Goal: Task Accomplishment & Management: Use online tool/utility

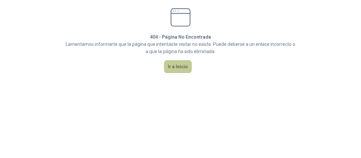
click at [185, 71] on button "Ir a Inicio" at bounding box center [177, 67] width 27 height 13
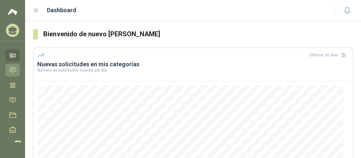
click at [13, 68] on icon at bounding box center [12, 70] width 7 height 7
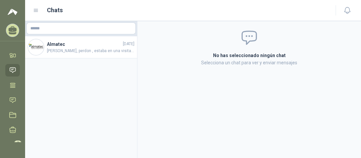
click at [35, 11] on icon at bounding box center [36, 11] width 6 height 6
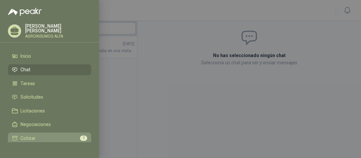
click at [45, 139] on li "Cotizar 7" at bounding box center [49, 139] width 75 height 6
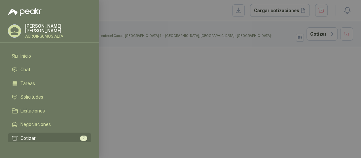
click at [187, 106] on div at bounding box center [180, 79] width 361 height 158
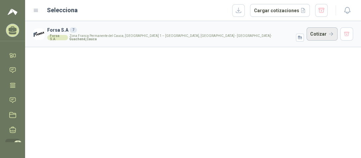
click at [313, 36] on button "Cotizar" at bounding box center [322, 33] width 31 height 13
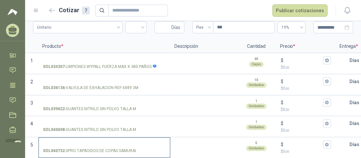
scroll to position [29, 0]
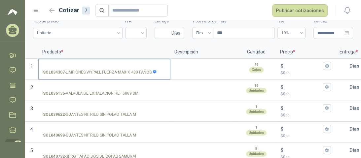
click at [79, 66] on input "SOL034307 - LIMPIONES WYPALL FUERZA MAX X 480 PAÑOS" at bounding box center [104, 66] width 123 height 5
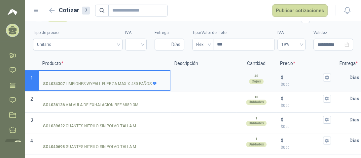
scroll to position [18, 0]
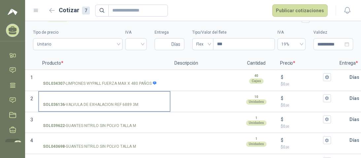
click at [86, 102] on p "SOL036136 - VALVULA DE EXHALACION REF 6889 3M" at bounding box center [91, 105] width 96 height 6
click at [86, 101] on input "SOL036136 - VALVULA DE EXHALACION REF 6889 3M" at bounding box center [104, 98] width 123 height 5
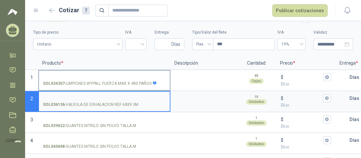
click at [96, 88] on label "SOL034307 - LIMPIONES WYPALL FUERZA MAX X 480 PAÑOS" at bounding box center [104, 80] width 131 height 19
click at [96, 80] on input "SOL034307 - LIMPIONES WYPALL FUERZA MAX X 480 PAÑOS" at bounding box center [104, 77] width 123 height 5
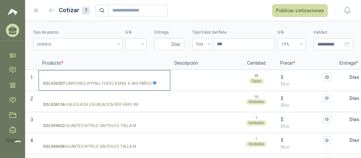
click at [110, 85] on p "SOL034307 - LIMPIONES WYPALL FUERZA MAX X 480 PAÑOS" at bounding box center [100, 84] width 114 height 6
click at [110, 80] on input "SOL034307 - LIMPIONES WYPALL FUERZA MAX X 480 PAÑOS" at bounding box center [104, 77] width 123 height 5
click at [110, 85] on p "SOL034307 - LIMPIONES WYPALL FUERZA MAX X 480 PAÑOS" at bounding box center [100, 84] width 114 height 6
click at [110, 80] on input "SOL034307 - LIMPIONES WYPALL FUERZA MAX X 480 PAÑOS" at bounding box center [104, 77] width 123 height 5
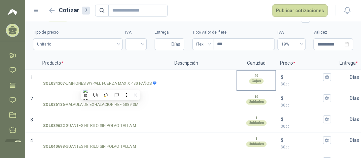
click at [265, 83] on div "40 Cajas" at bounding box center [256, 79] width 38 height 16
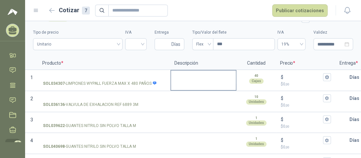
click at [201, 83] on textarea at bounding box center [203, 78] width 65 height 15
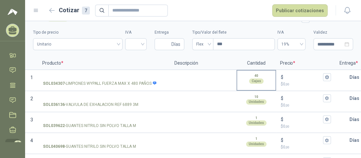
drag, startPoint x: 246, startPoint y: 82, endPoint x: 269, endPoint y: 83, distance: 22.8
click at [246, 82] on div "40 Cajas" at bounding box center [256, 79] width 38 height 16
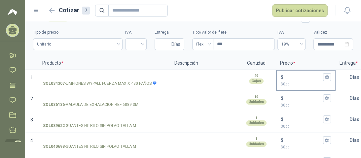
click at [287, 83] on span ",00" at bounding box center [288, 85] width 4 height 4
click at [287, 80] on input "$ $ 0 ,00" at bounding box center [303, 77] width 37 height 5
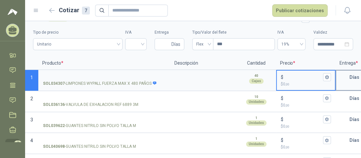
click at [352, 81] on p "Días" at bounding box center [356, 77] width 13 height 13
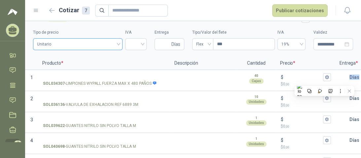
click at [116, 43] on div "Unitario" at bounding box center [78, 44] width 90 height 12
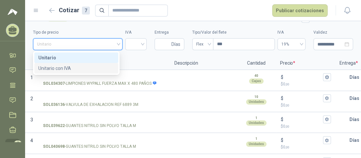
click at [54, 69] on div "Unitario con IVA" at bounding box center [76, 68] width 76 height 7
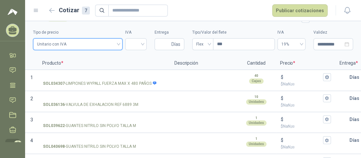
click at [114, 44] on span "Unitario con IVA" at bounding box center [78, 44] width 82 height 10
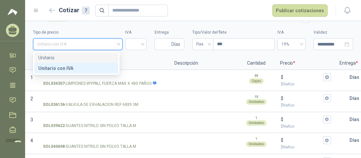
click at [62, 57] on div "Unitario" at bounding box center [76, 57] width 76 height 7
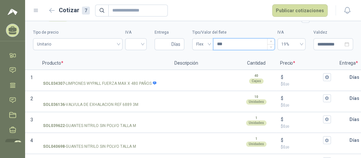
click at [245, 46] on input "***" at bounding box center [245, 44] width 62 height 11
type input "***"
type input "****"
type input "*****"
type input "*******"
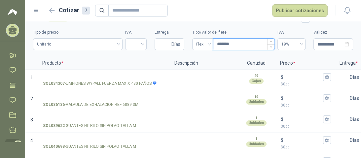
type input "********"
type input "*********"
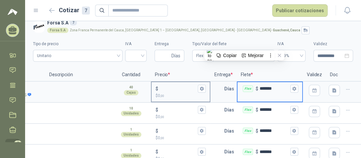
scroll to position [0, 0]
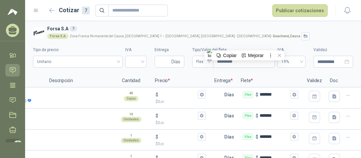
click at [11, 73] on icon at bounding box center [12, 70] width 7 height 7
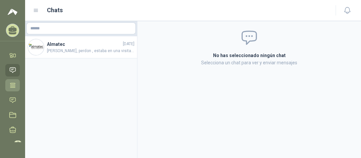
click at [11, 89] on link "Tareas" at bounding box center [12, 85] width 15 height 12
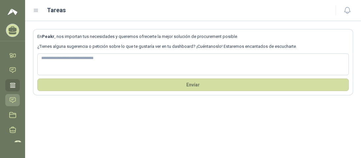
click at [13, 102] on icon at bounding box center [12, 100] width 7 height 7
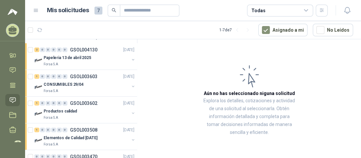
scroll to position [49, 0]
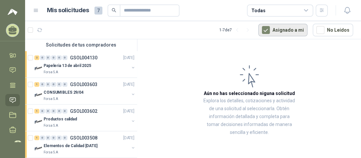
click at [297, 32] on button "Asignado a mi" at bounding box center [283, 30] width 49 height 13
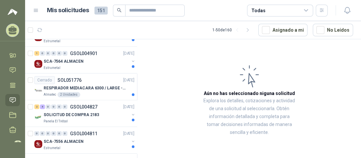
scroll to position [1290, 0]
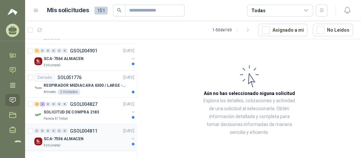
click at [70, 143] on div "Estrumetal" at bounding box center [87, 145] width 86 height 5
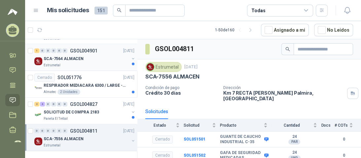
click at [54, 63] on p "Estrumetal" at bounding box center [52, 65] width 17 height 5
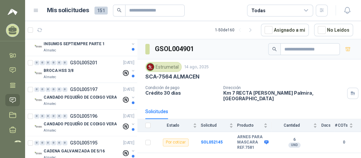
scroll to position [787, 0]
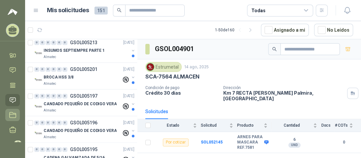
click at [16, 115] on icon at bounding box center [12, 115] width 7 height 7
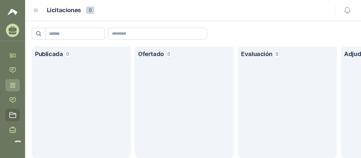
click at [14, 87] on icon at bounding box center [12, 85] width 5 height 4
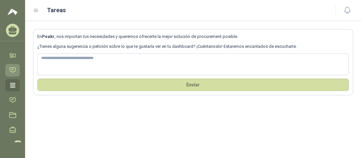
click at [13, 69] on icon at bounding box center [12, 70] width 7 height 7
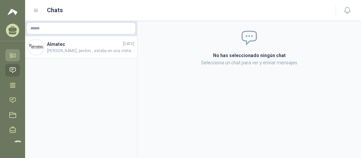
click at [14, 59] on link "Inicio" at bounding box center [12, 55] width 15 height 12
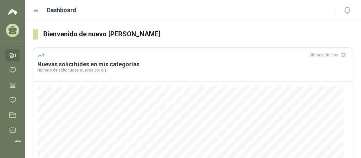
click at [15, 34] on icon at bounding box center [13, 30] width 10 height 10
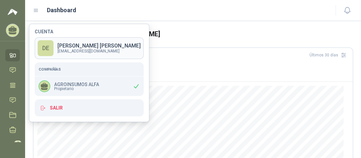
click at [66, 52] on p "[EMAIL_ADDRESS][DOMAIN_NAME]" at bounding box center [99, 51] width 83 height 4
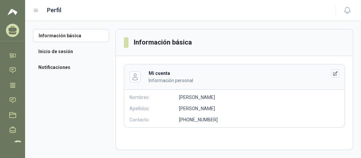
click at [13, 12] on img at bounding box center [13, 12] width 10 height 8
click at [34, 11] on icon at bounding box center [36, 11] width 6 height 6
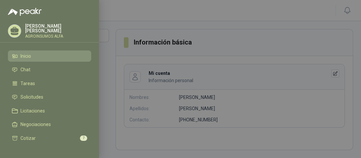
click at [28, 55] on span "Inicio" at bounding box center [26, 56] width 11 height 5
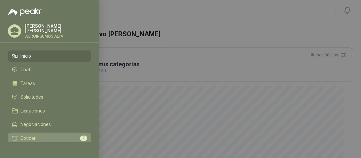
click at [41, 139] on li "Cotizar 7" at bounding box center [49, 139] width 75 height 6
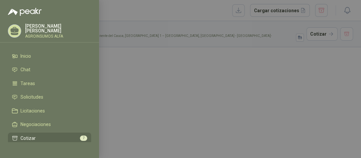
click at [143, 85] on div at bounding box center [180, 79] width 361 height 158
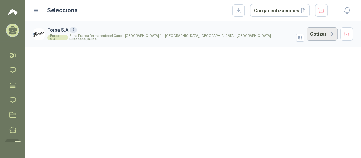
click at [329, 36] on button "Cotizar" at bounding box center [322, 33] width 31 height 13
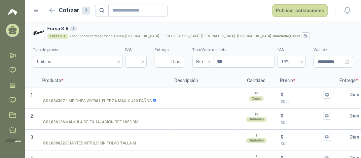
scroll to position [82, 0]
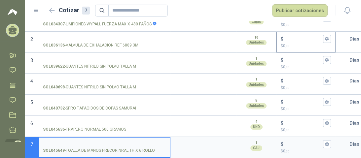
click at [294, 43] on p "$ 0 ,00" at bounding box center [306, 46] width 50 height 6
click at [294, 41] on input "$ $ 0 ,00" at bounding box center [303, 38] width 37 height 5
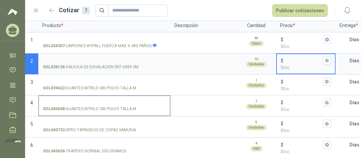
scroll to position [29, 0]
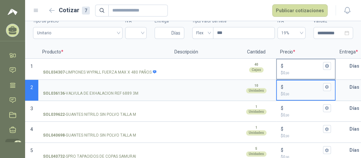
click at [282, 69] on p "$" at bounding box center [282, 65] width 3 height 7
click at [285, 68] on input "$ $ 0 ,00" at bounding box center [303, 65] width 37 height 5
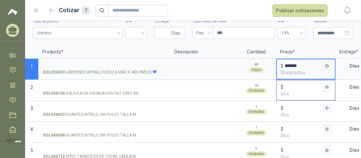
type input "*******"
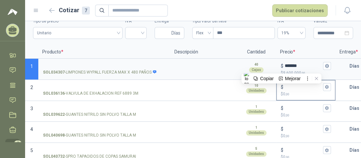
scroll to position [0, 131]
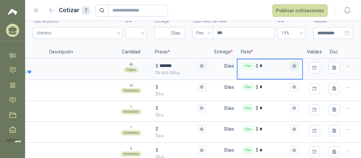
type input "*"
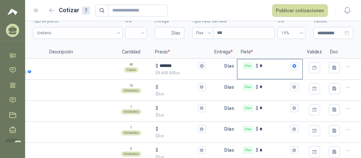
click at [260, 66] on input "*" at bounding box center [274, 65] width 29 height 5
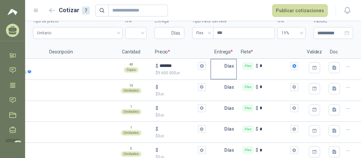
click at [227, 70] on p "Días" at bounding box center [231, 66] width 13 height 13
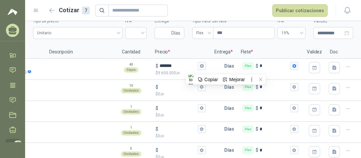
click at [265, 48] on p "Flete *" at bounding box center [270, 52] width 66 height 13
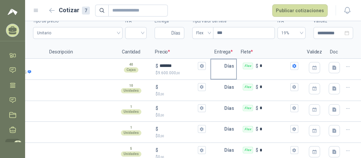
click at [225, 68] on p "Días" at bounding box center [231, 66] width 13 height 13
click at [217, 71] on input "text" at bounding box center [217, 66] width 13 height 13
type input "*"
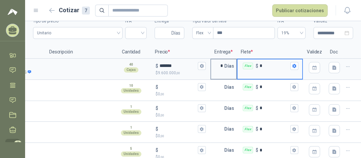
type input "*"
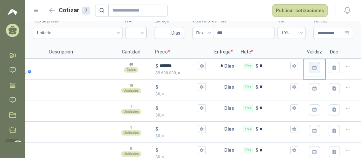
click at [309, 71] on button "button" at bounding box center [314, 67] width 11 height 11
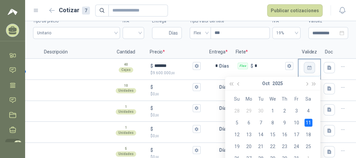
click at [309, 71] on button "button" at bounding box center [309, 67] width 11 height 11
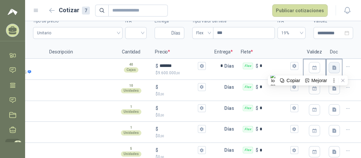
click at [333, 68] on icon "button" at bounding box center [335, 67] width 4 height 4
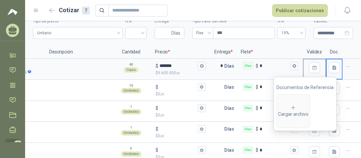
click at [286, 48] on p "Flete *" at bounding box center [270, 52] width 66 height 13
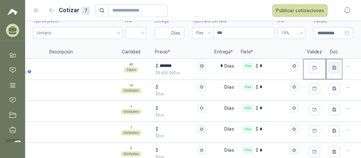
click at [332, 69] on button "button" at bounding box center [334, 67] width 11 height 11
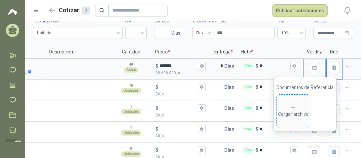
click at [303, 107] on div "Cargar archivo" at bounding box center [293, 111] width 30 height 13
click at [346, 67] on icon "button" at bounding box center [349, 67] width 6 height 6
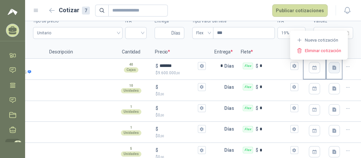
click at [332, 67] on icon "button" at bounding box center [335, 68] width 6 height 6
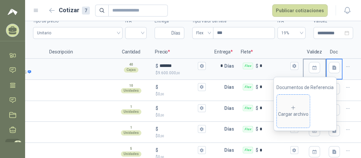
click at [306, 107] on div "Cargar archivo" at bounding box center [293, 111] width 30 height 13
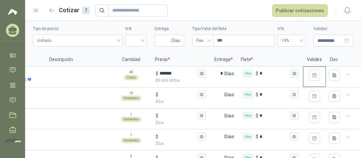
scroll to position [0, 0]
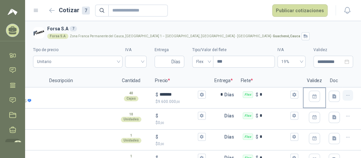
click at [346, 97] on icon "button" at bounding box center [349, 96] width 6 height 6
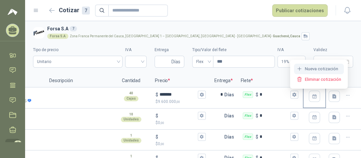
click at [328, 73] on button "Nueva cotización" at bounding box center [319, 69] width 50 height 11
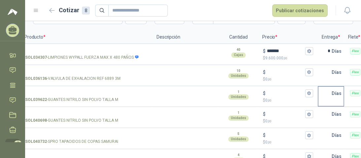
scroll to position [53, 0]
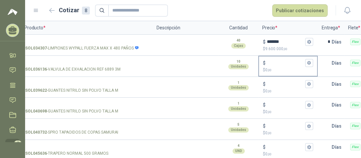
click at [274, 68] on p "$ 0 ,00" at bounding box center [288, 70] width 50 height 6
click at [274, 65] on input "$ $ 0 ,00" at bounding box center [285, 63] width 37 height 5
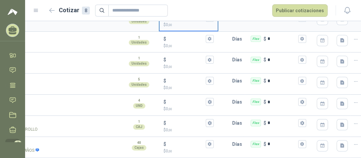
scroll to position [0, 131]
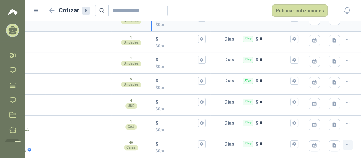
click at [346, 142] on button "button" at bounding box center [348, 145] width 11 height 11
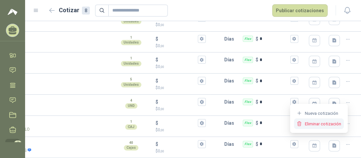
click at [329, 122] on button "Eliminar cotización" at bounding box center [319, 124] width 50 height 11
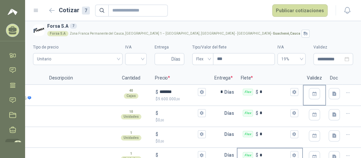
scroll to position [0, 0]
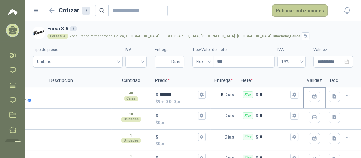
click at [292, 14] on button "Publicar cotizaciones" at bounding box center [300, 10] width 56 height 13
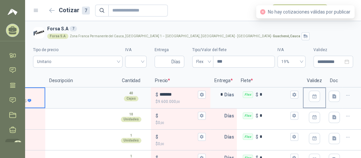
scroll to position [0, 18]
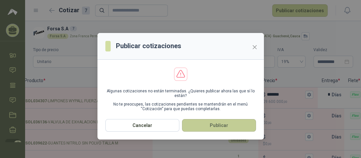
click at [221, 128] on button "Publicar" at bounding box center [219, 125] width 74 height 13
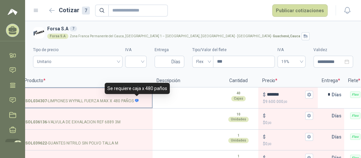
click at [137, 102] on icon at bounding box center [137, 101] width 4 height 4
click at [137, 98] on input "SOL034307 - LIMPIONES WYPALL FUERZA MAX X 480 PAÑOS" at bounding box center [86, 95] width 123 height 5
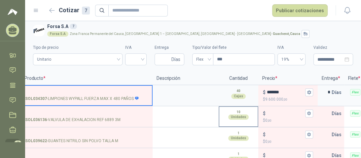
scroll to position [0, 0]
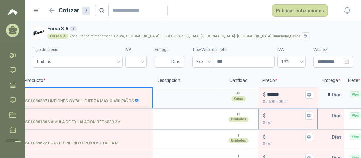
click at [273, 119] on div "$" at bounding box center [288, 116] width 50 height 8
click at [273, 118] on input "$ $ 0 ,00" at bounding box center [285, 115] width 37 height 5
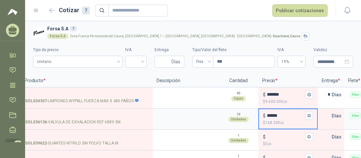
type input "******"
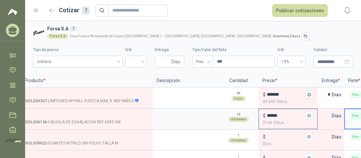
scroll to position [0, 131]
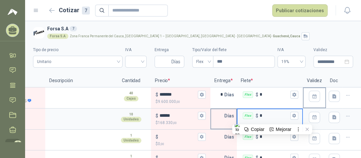
click at [212, 115] on input "text" at bounding box center [217, 115] width 13 height 13
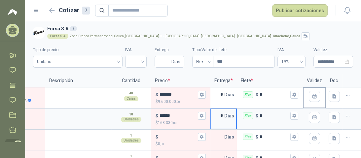
type input "*"
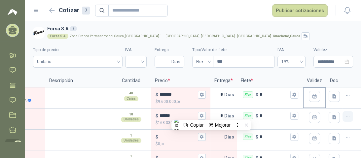
click at [346, 119] on button "button" at bounding box center [348, 116] width 11 height 11
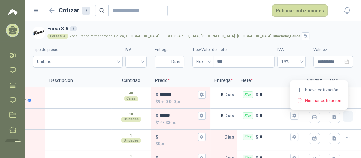
click at [347, 119] on button "button" at bounding box center [348, 116] width 11 height 11
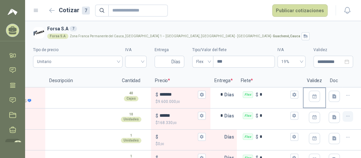
scroll to position [0, 18]
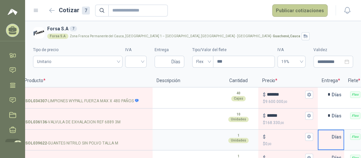
click at [312, 15] on button "Publicar cotizaciones" at bounding box center [300, 10] width 56 height 13
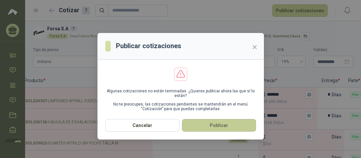
click at [207, 127] on button "Publicar" at bounding box center [219, 125] width 74 height 13
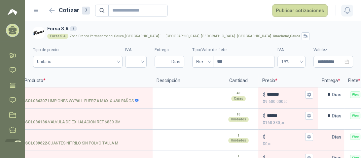
click at [347, 12] on icon "button" at bounding box center [348, 10] width 8 height 8
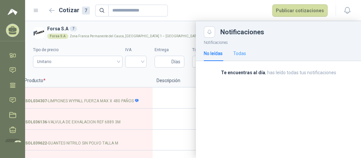
click at [241, 57] on div "Todas" at bounding box center [239, 53] width 13 height 15
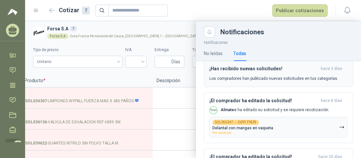
scroll to position [0, 0]
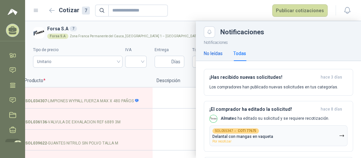
click at [214, 53] on div "No leídas" at bounding box center [213, 53] width 19 height 7
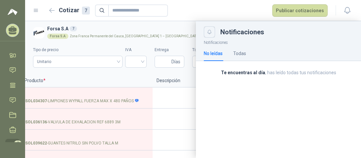
click at [211, 34] on icon "Close" at bounding box center [210, 32] width 6 height 6
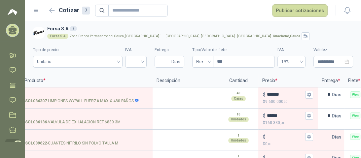
click at [37, 12] on icon at bounding box center [36, 11] width 6 height 6
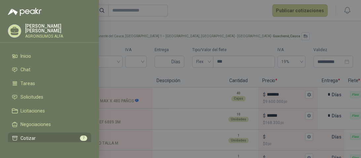
click at [126, 27] on div at bounding box center [180, 79] width 361 height 158
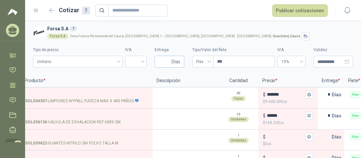
click at [178, 64] on span "Días" at bounding box center [170, 62] width 30 height 12
click at [35, 10] on icon at bounding box center [36, 11] width 6 height 6
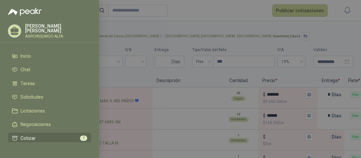
click at [123, 17] on div at bounding box center [180, 79] width 361 height 158
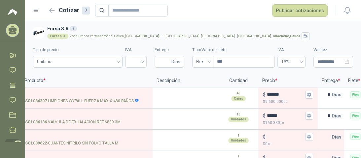
click at [10, 32] on icon at bounding box center [13, 30] width 10 height 10
click at [182, 25] on h3 "Forsa S.A 7" at bounding box center [199, 28] width 304 height 7
click at [18, 56] on ul "Inicio Chat Tareas Solicitudes Licitaciones Negociaciones Cotizar 7 Órdenes de …" at bounding box center [12, 95] width 25 height 93
click at [15, 56] on icon at bounding box center [12, 55] width 7 height 7
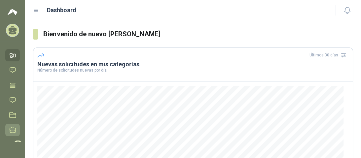
click at [10, 132] on icon at bounding box center [13, 130] width 6 height 6
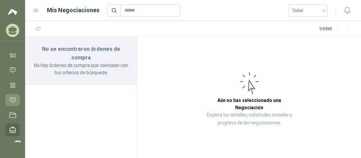
click at [11, 101] on icon at bounding box center [12, 100] width 7 height 7
